Goal: Use online tool/utility: Utilize a website feature to perform a specific function

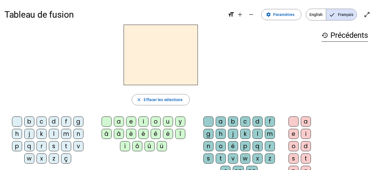
click at [170, 122] on div "u" at bounding box center [168, 121] width 10 height 10
click at [143, 123] on div "i" at bounding box center [144, 121] width 10 height 10
click at [119, 122] on div "a" at bounding box center [119, 121] width 10 height 10
click at [145, 121] on div "i" at bounding box center [144, 121] width 10 height 10
click at [66, 119] on div "f" at bounding box center [66, 121] width 10 height 10
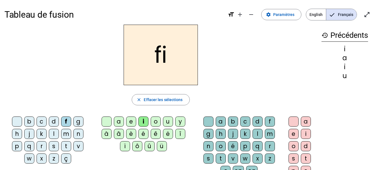
click at [156, 123] on div "o" at bounding box center [156, 121] width 10 height 10
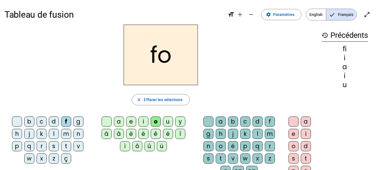
click at [68, 132] on div "m" at bounding box center [66, 133] width 10 height 10
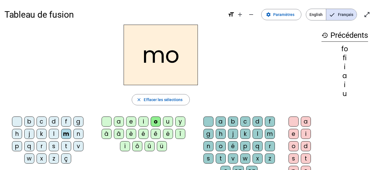
click at [246, 120] on div "c" at bounding box center [245, 121] width 10 height 10
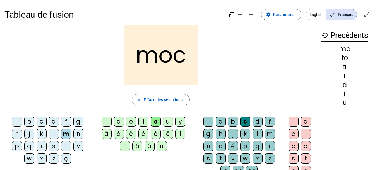
click at [58, 121] on div "d" at bounding box center [54, 121] width 10 height 10
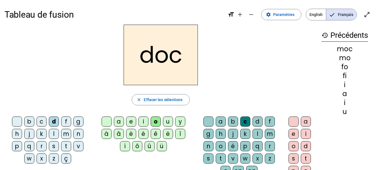
click at [244, 120] on div "c" at bounding box center [245, 121] width 10 height 10
click at [208, 124] on div at bounding box center [209, 121] width 10 height 10
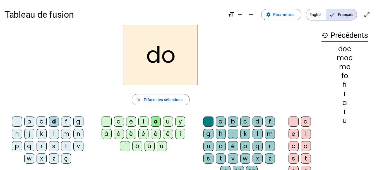
click at [32, 120] on div "b" at bounding box center [29, 121] width 10 height 10
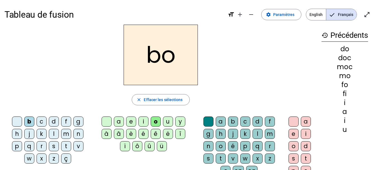
click at [43, 146] on div "r" at bounding box center [42, 146] width 10 height 10
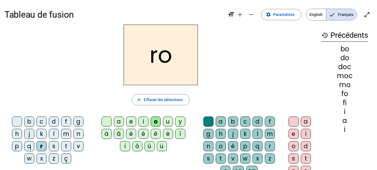
click at [67, 146] on div "t" at bounding box center [66, 146] width 10 height 10
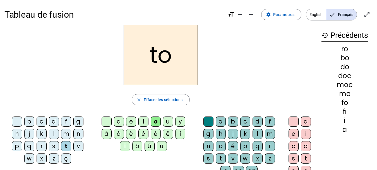
click at [221, 130] on div "h" at bounding box center [221, 133] width 10 height 10
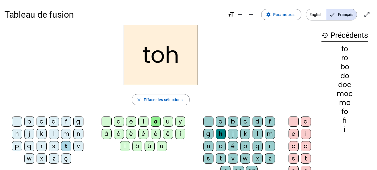
click at [221, 130] on div "h" at bounding box center [221, 133] width 10 height 10
click at [209, 120] on div at bounding box center [209, 121] width 10 height 10
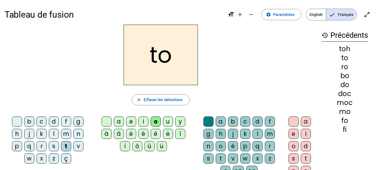
click at [17, 133] on div "h" at bounding box center [17, 133] width 10 height 10
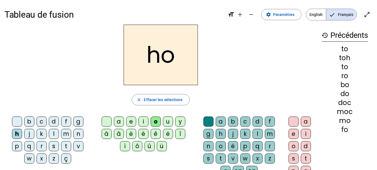
click at [144, 120] on div "i" at bounding box center [144, 121] width 10 height 10
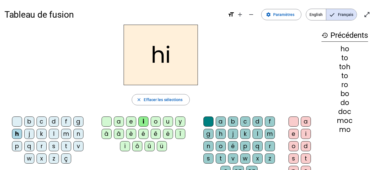
click at [28, 119] on div "b" at bounding box center [29, 121] width 10 height 10
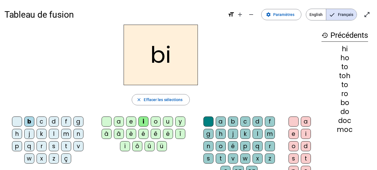
click at [157, 122] on div "o" at bounding box center [156, 121] width 10 height 10
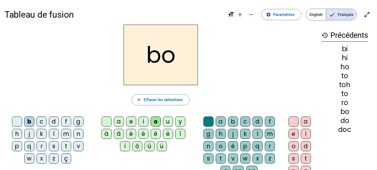
click at [18, 133] on div "h" at bounding box center [17, 133] width 10 height 10
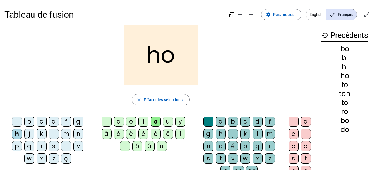
click at [144, 120] on div "i" at bounding box center [144, 121] width 10 height 10
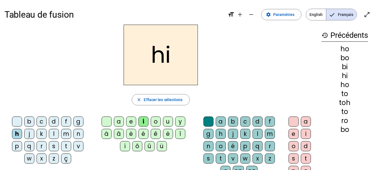
click at [79, 135] on div "n" at bounding box center [78, 133] width 10 height 10
click at [16, 132] on div "h" at bounding box center [17, 133] width 10 height 10
click at [167, 120] on div "u" at bounding box center [168, 121] width 10 height 10
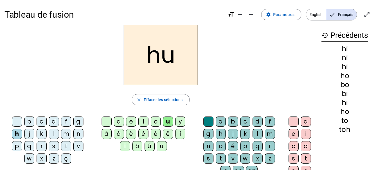
click at [259, 134] on div "l" at bounding box center [258, 133] width 10 height 10
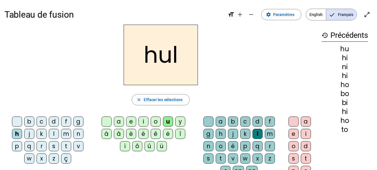
click at [179, 107] on div "hul close Effacer les sélections b c d f g h j k l m n p q r s t v w x z ç a e …" at bounding box center [160, 115] width 313 height 180
